Goal: Information Seeking & Learning: Learn about a topic

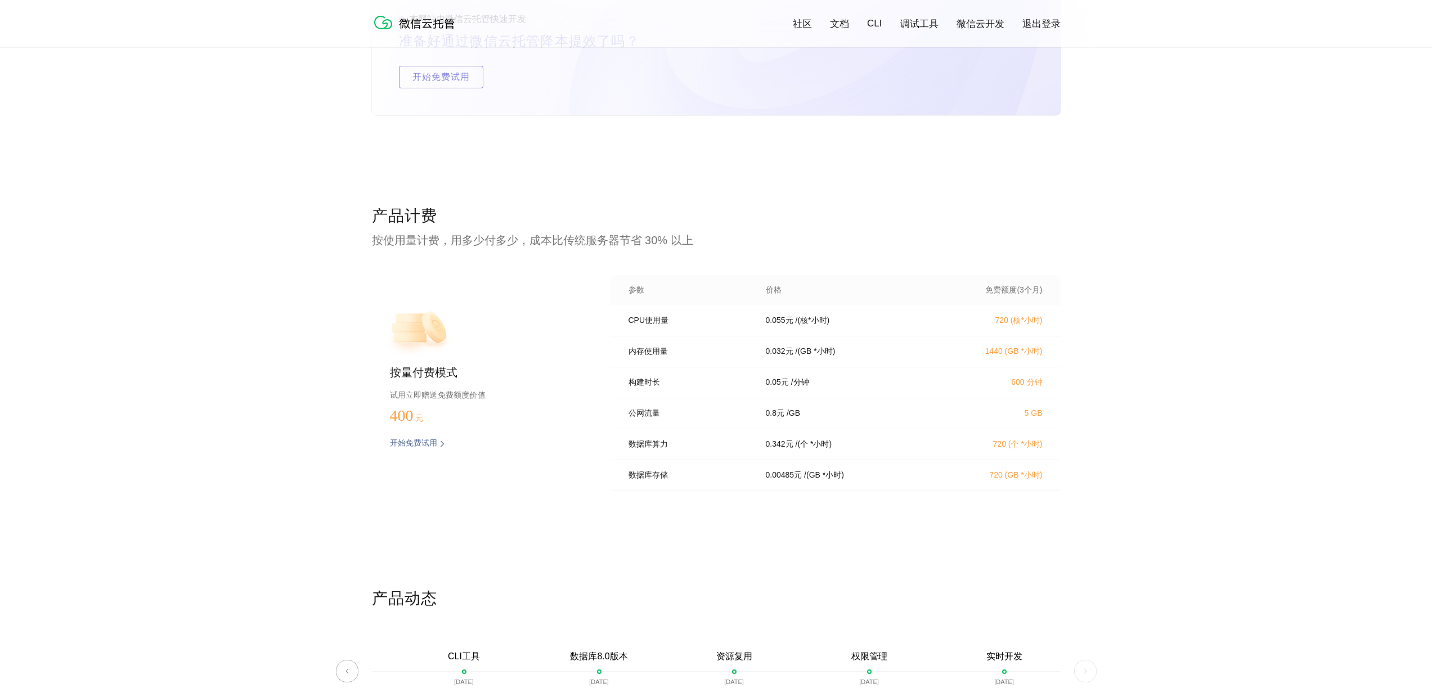
scroll to position [2106, 0]
click at [1005, 318] on p "720 (核*小时)" at bounding box center [993, 317] width 99 height 10
click at [1015, 322] on p "720 (核*小时)" at bounding box center [993, 317] width 99 height 10
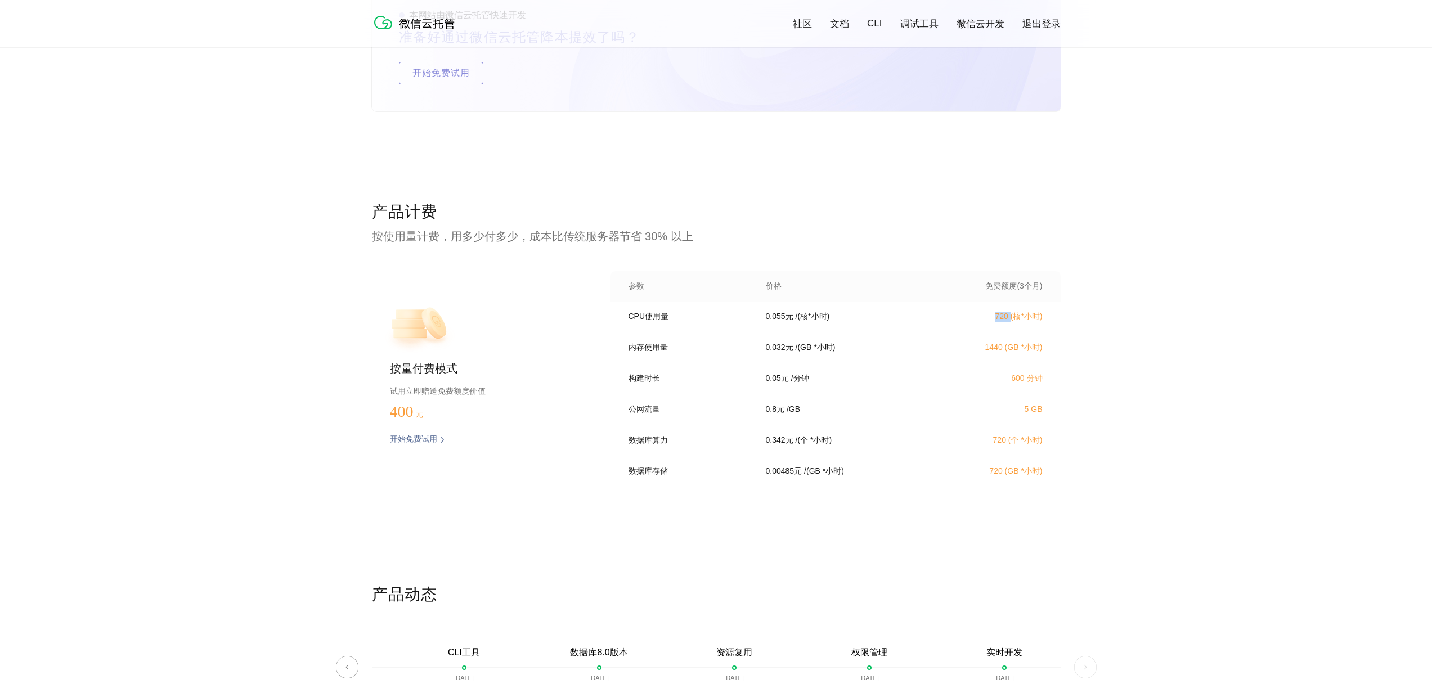
drag, startPoint x: 1009, startPoint y: 320, endPoint x: 987, endPoint y: 320, distance: 22.0
click at [987, 320] on p "720 (核*小时)" at bounding box center [993, 317] width 99 height 10
click at [999, 353] on p "1440 ([GEOGRAPHIC_DATA] *小时)" at bounding box center [993, 348] width 99 height 10
drag, startPoint x: 1003, startPoint y: 350, endPoint x: 975, endPoint y: 353, distance: 27.7
click at [975, 353] on p "1440 ([GEOGRAPHIC_DATA] *小时)" at bounding box center [993, 348] width 99 height 10
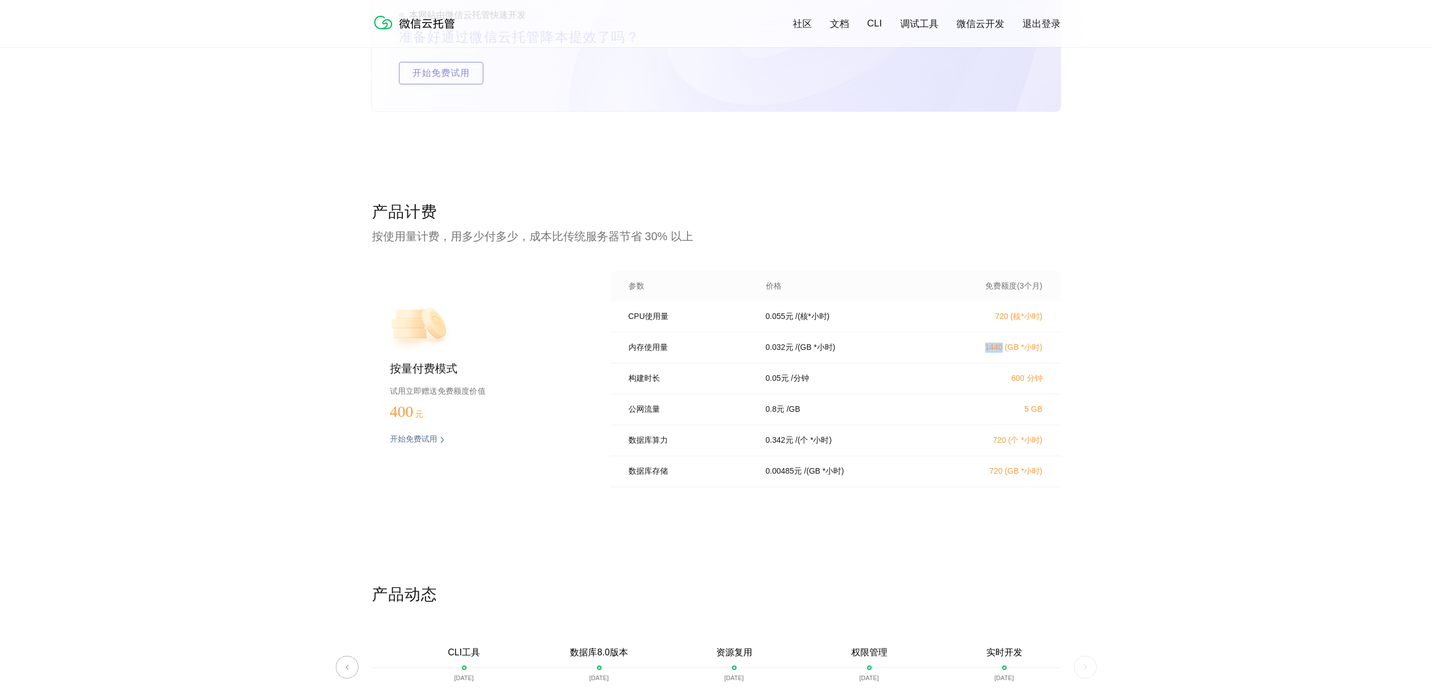
click at [975, 353] on p "1440 ([GEOGRAPHIC_DATA] *小时)" at bounding box center [993, 348] width 99 height 10
click at [787, 477] on p "0.00485 元" at bounding box center [784, 472] width 37 height 10
click at [783, 440] on div "数据库算力 0.342 元 / (个 *小时) 720 (个 *小时)" at bounding box center [836, 440] width 450 height 31
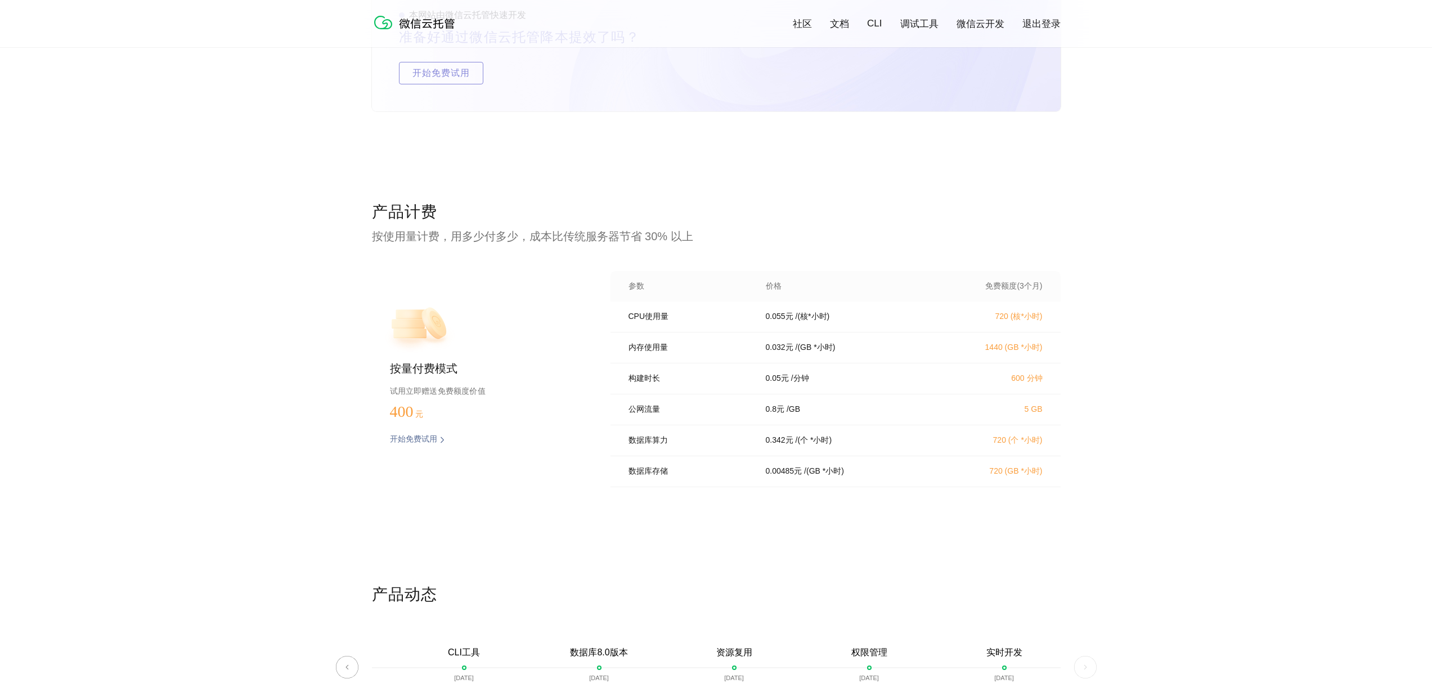
click at [785, 415] on p "0.8 元" at bounding box center [775, 410] width 19 height 10
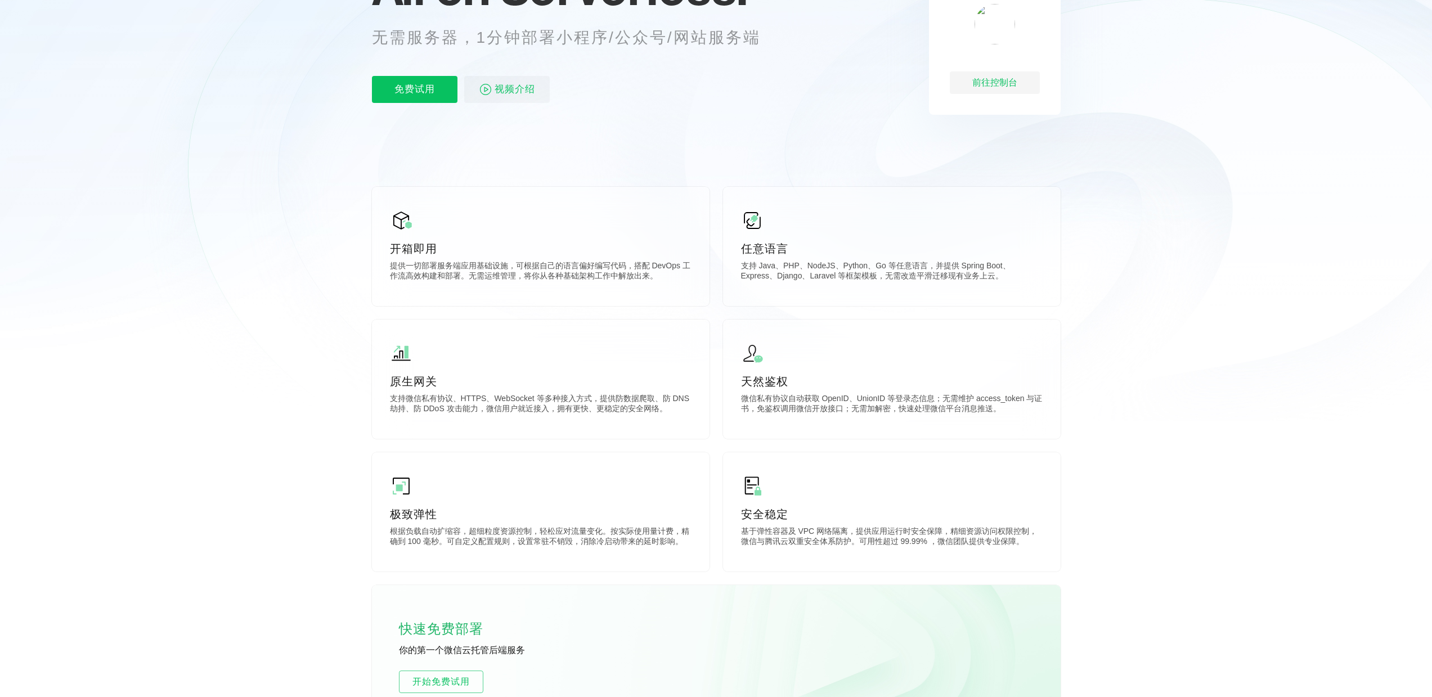
scroll to position [0, 0]
